Goal: Information Seeking & Learning: Learn about a topic

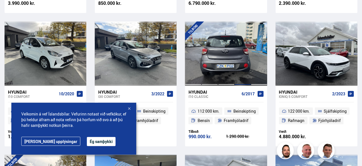
scroll to position [255, 0]
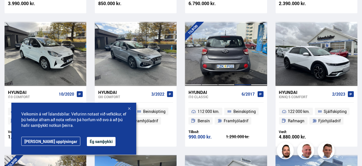
click at [237, 62] on div at bounding box center [242, 54] width 16 height 64
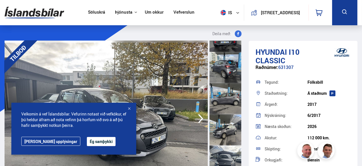
scroll to position [57, 0]
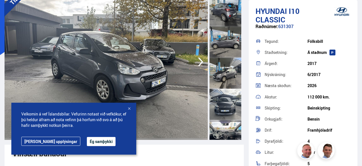
click at [147, 77] on img at bounding box center [106, 62] width 203 height 156
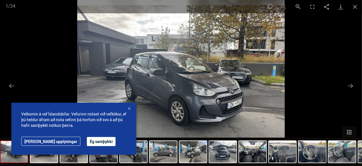
scroll to position [113, 0]
click at [195, 75] on img at bounding box center [180, 83] width 207 height 166
click at [349, 84] on button "Next slide" at bounding box center [350, 85] width 12 height 11
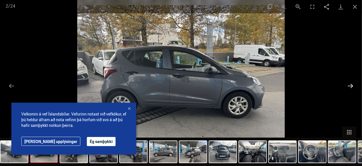
click at [349, 85] on button "Next slide" at bounding box center [350, 85] width 12 height 11
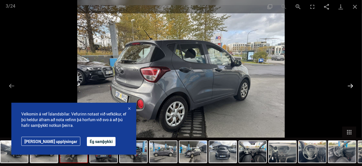
click at [348, 85] on button "Next slide" at bounding box center [350, 85] width 12 height 11
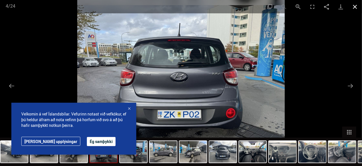
click at [355, 8] on button "Close gallery" at bounding box center [354, 6] width 14 height 13
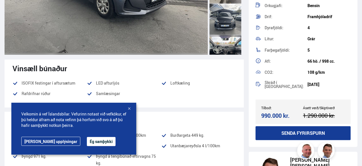
scroll to position [57, 0]
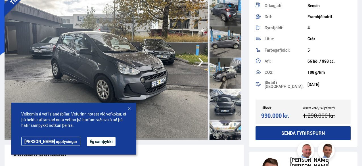
click at [146, 58] on img at bounding box center [106, 62] width 203 height 156
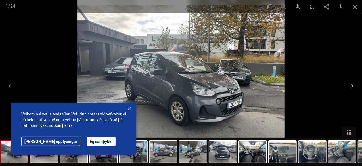
click at [351, 88] on button "Next slide" at bounding box center [350, 85] width 12 height 11
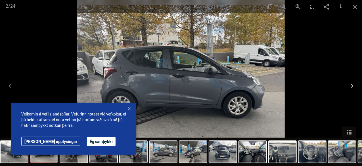
click at [351, 88] on button "Next slide" at bounding box center [350, 85] width 12 height 11
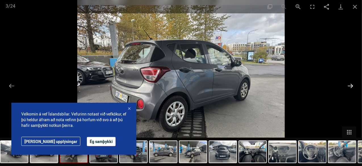
click at [351, 88] on button "Next slide" at bounding box center [350, 85] width 12 height 11
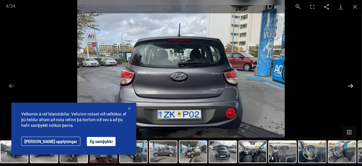
click at [351, 88] on button "Next slide" at bounding box center [350, 85] width 12 height 11
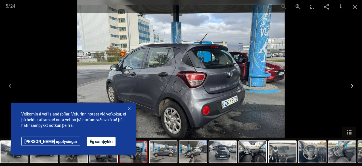
click at [351, 88] on button "Next slide" at bounding box center [350, 85] width 12 height 11
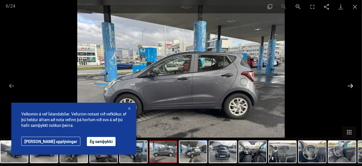
click at [350, 87] on button "Next slide" at bounding box center [350, 85] width 12 height 11
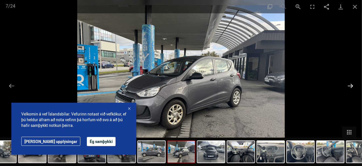
click at [350, 86] on button "Next slide" at bounding box center [350, 85] width 12 height 11
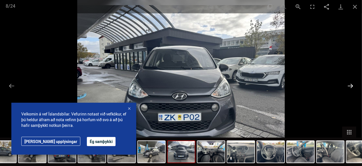
click at [350, 85] on button "Next slide" at bounding box center [350, 85] width 12 height 11
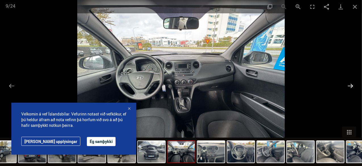
click at [349, 85] on button "Next slide" at bounding box center [350, 85] width 12 height 11
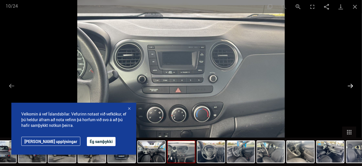
click at [349, 85] on button "Next slide" at bounding box center [350, 85] width 12 height 11
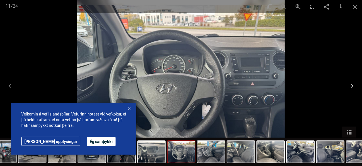
click at [349, 85] on button "Next slide" at bounding box center [350, 85] width 12 height 11
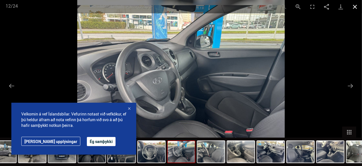
click at [357, 7] on button "Close gallery" at bounding box center [354, 6] width 14 height 13
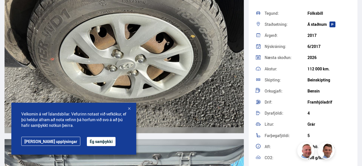
scroll to position [4850, 0]
